Goal: Navigation & Orientation: Find specific page/section

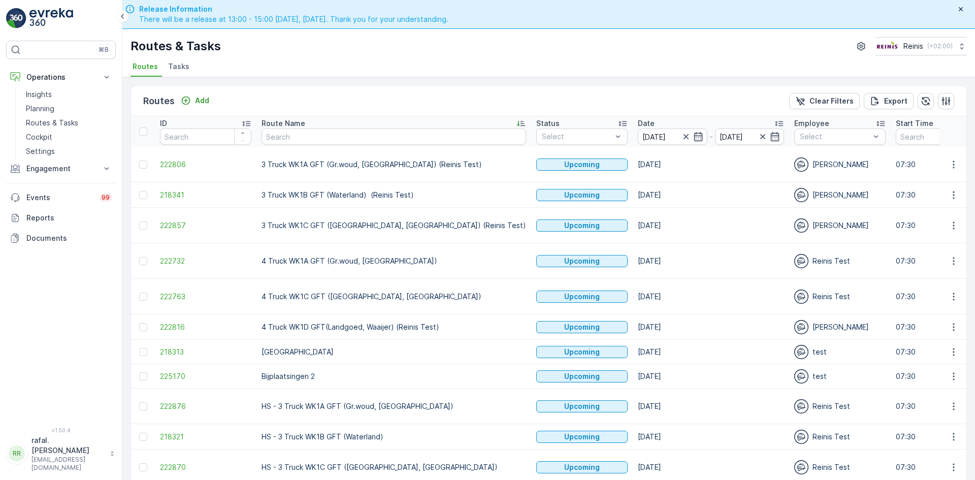
scroll to position [341, 0]
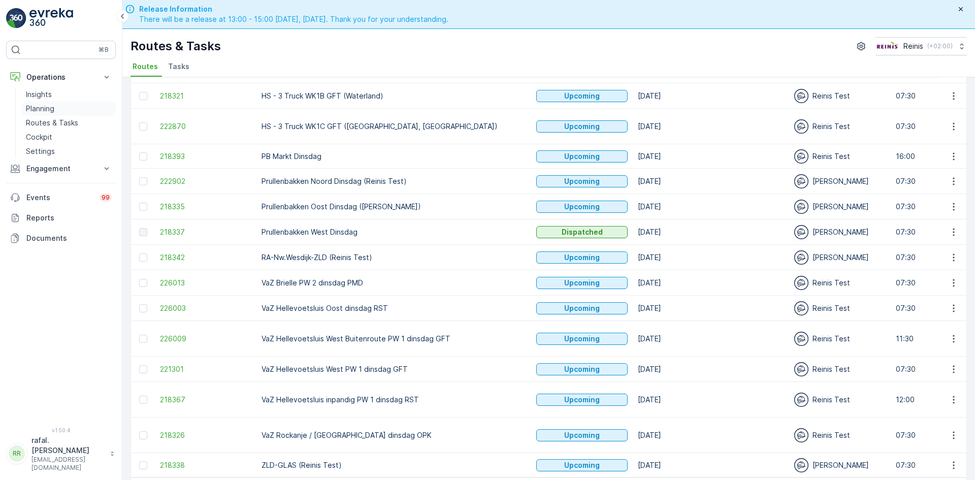
click at [63, 110] on link "Planning" at bounding box center [69, 109] width 94 height 14
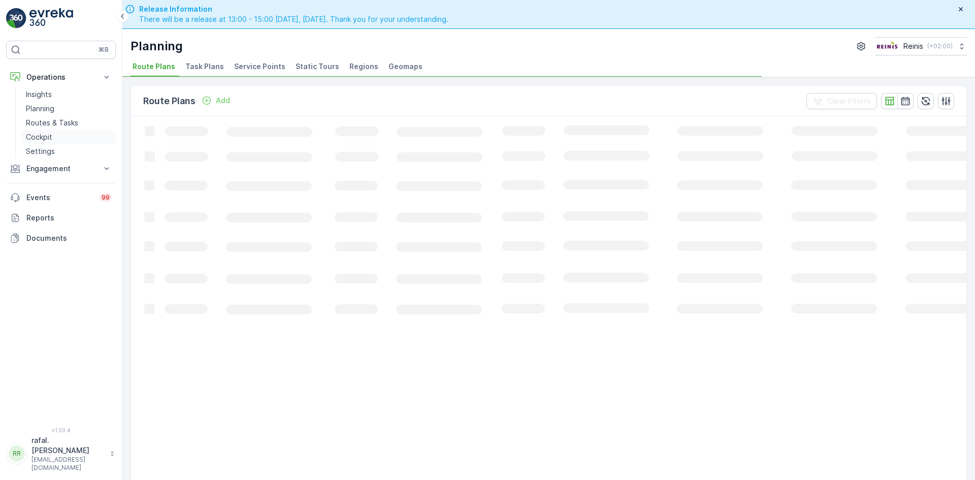
click at [57, 121] on p "Routes & Tasks" at bounding box center [52, 123] width 52 height 10
